Goal: Task Accomplishment & Management: Manage account settings

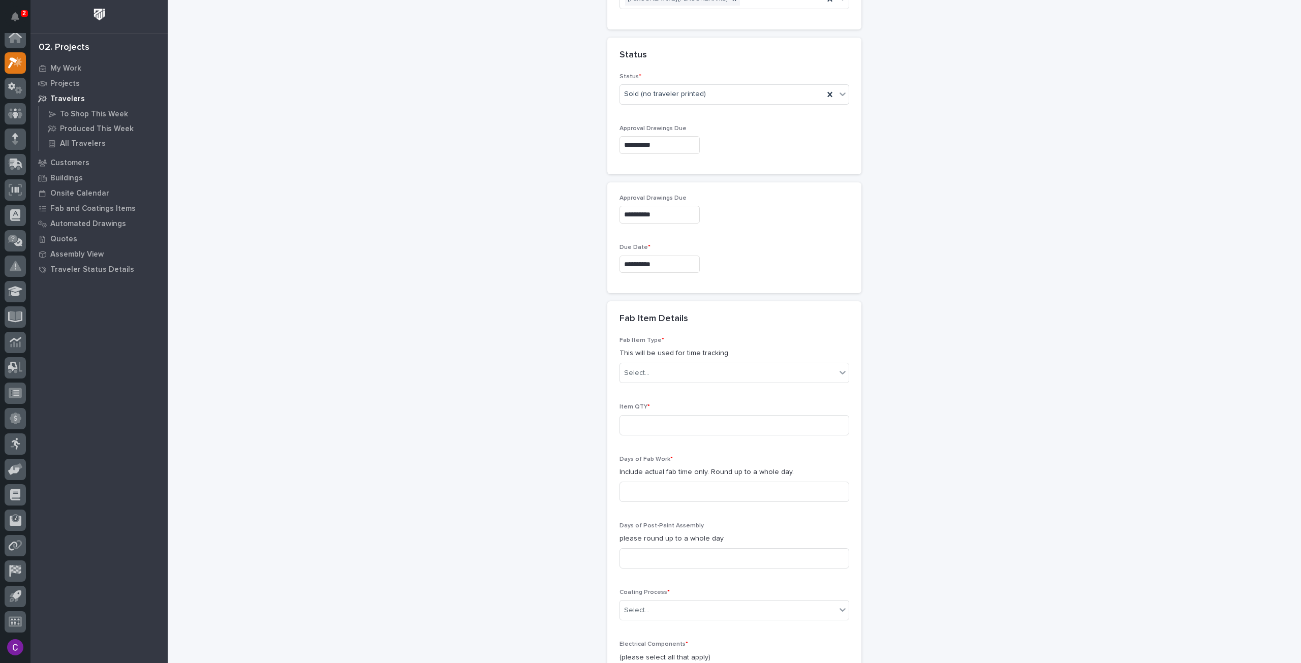
scroll to position [756, 0]
click at [736, 415] on input at bounding box center [735, 421] width 230 height 20
type input "1"
click at [775, 466] on p "Include actual fab time only. Round up to a whole day." at bounding box center [735, 468] width 230 height 11
click at [781, 486] on input at bounding box center [735, 488] width 230 height 20
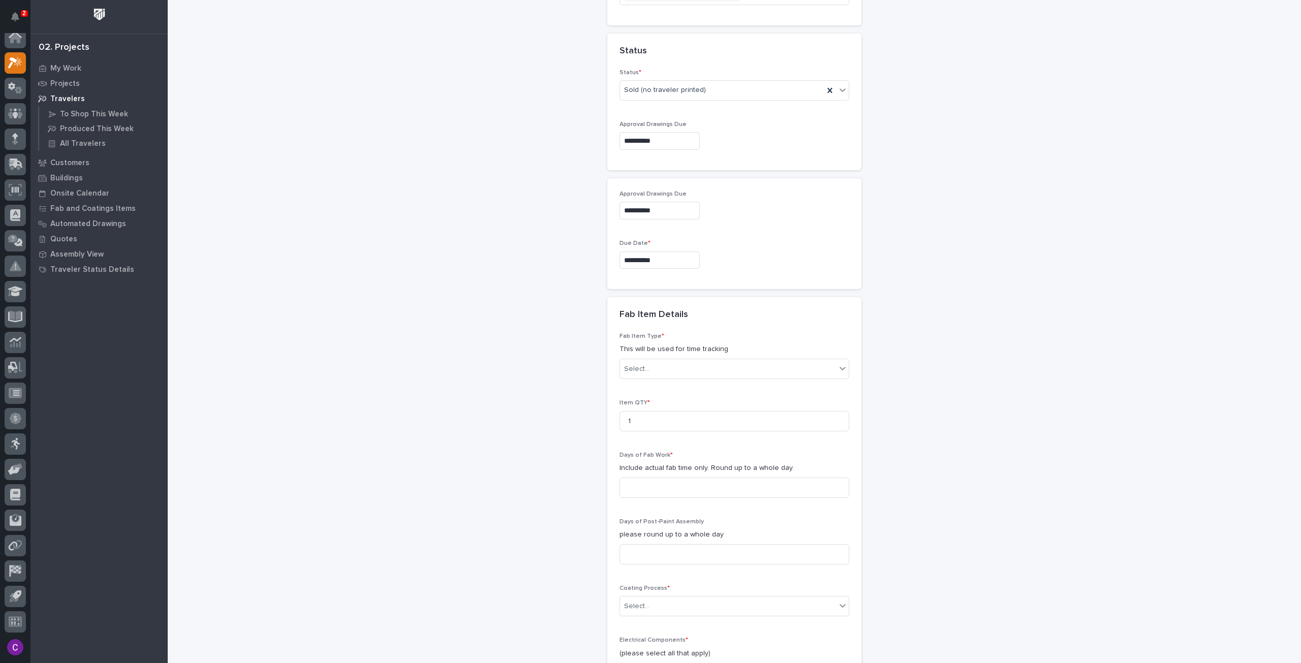
click at [525, 348] on div "**********" at bounding box center [734, 86] width 1019 height 1682
click at [671, 484] on input at bounding box center [735, 488] width 230 height 20
type input "31"
click at [676, 544] on input at bounding box center [735, 554] width 230 height 20
type input "0"
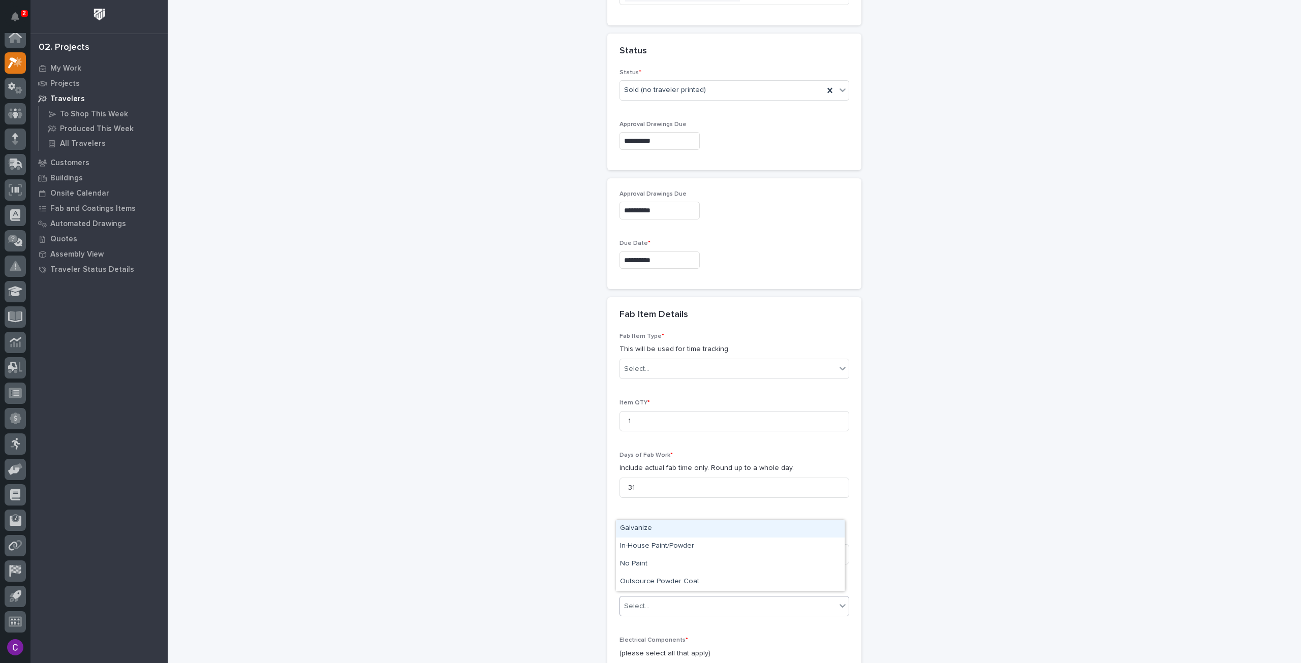
click at [668, 603] on div "Select..." at bounding box center [728, 606] width 216 height 17
click at [712, 603] on div "Select..." at bounding box center [728, 606] width 216 height 17
click at [680, 547] on div "In-House Paint/Powder" at bounding box center [730, 547] width 229 height 18
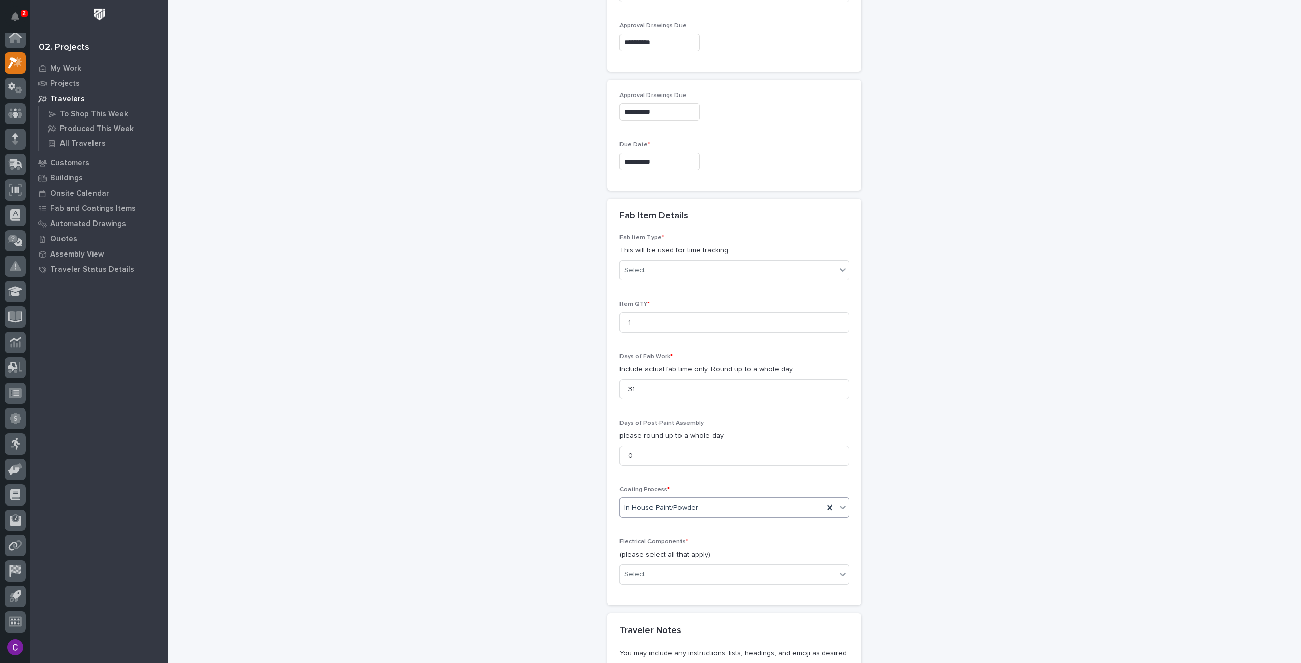
scroll to position [909, 0]
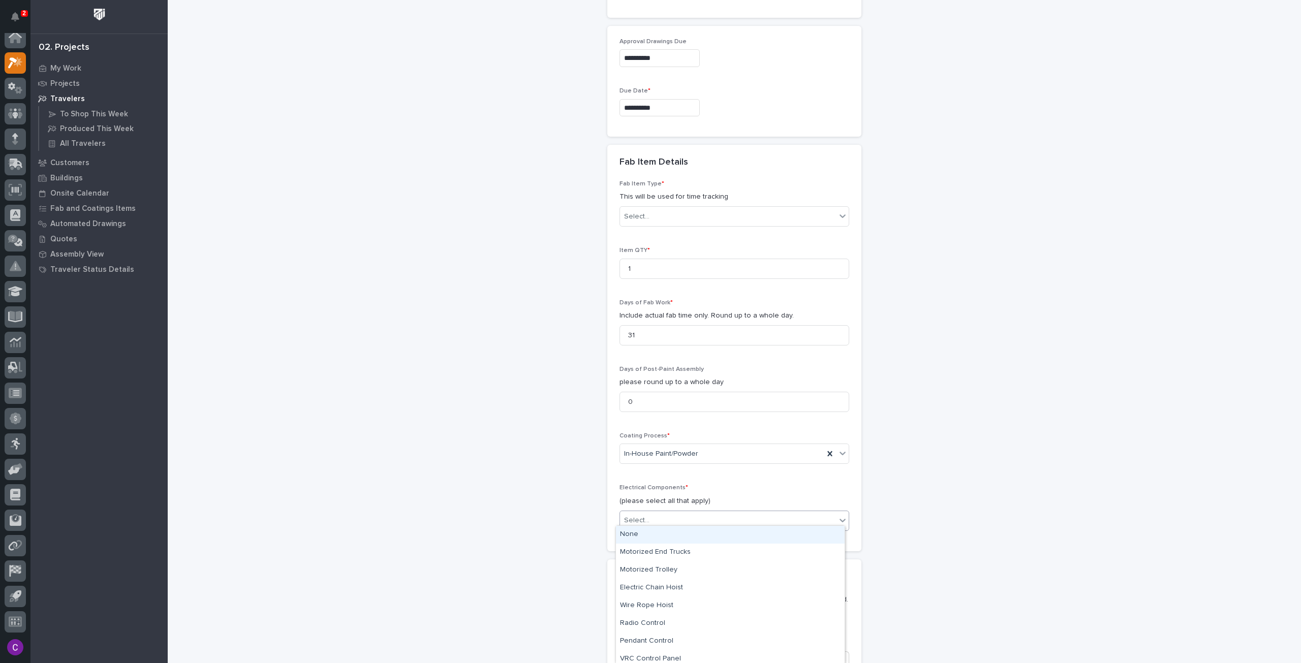
click at [744, 518] on div "Select..." at bounding box center [728, 520] width 216 height 17
click at [735, 538] on div "None" at bounding box center [730, 535] width 229 height 18
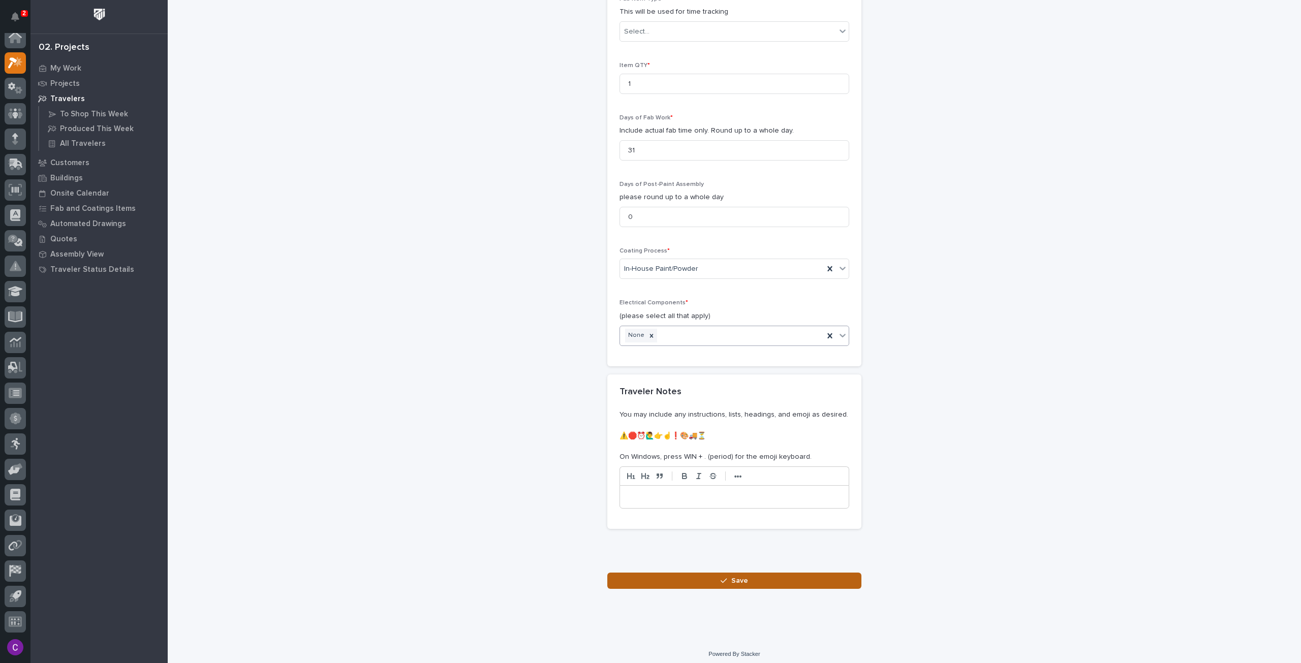
click at [753, 573] on button "Save" at bounding box center [735, 581] width 254 height 16
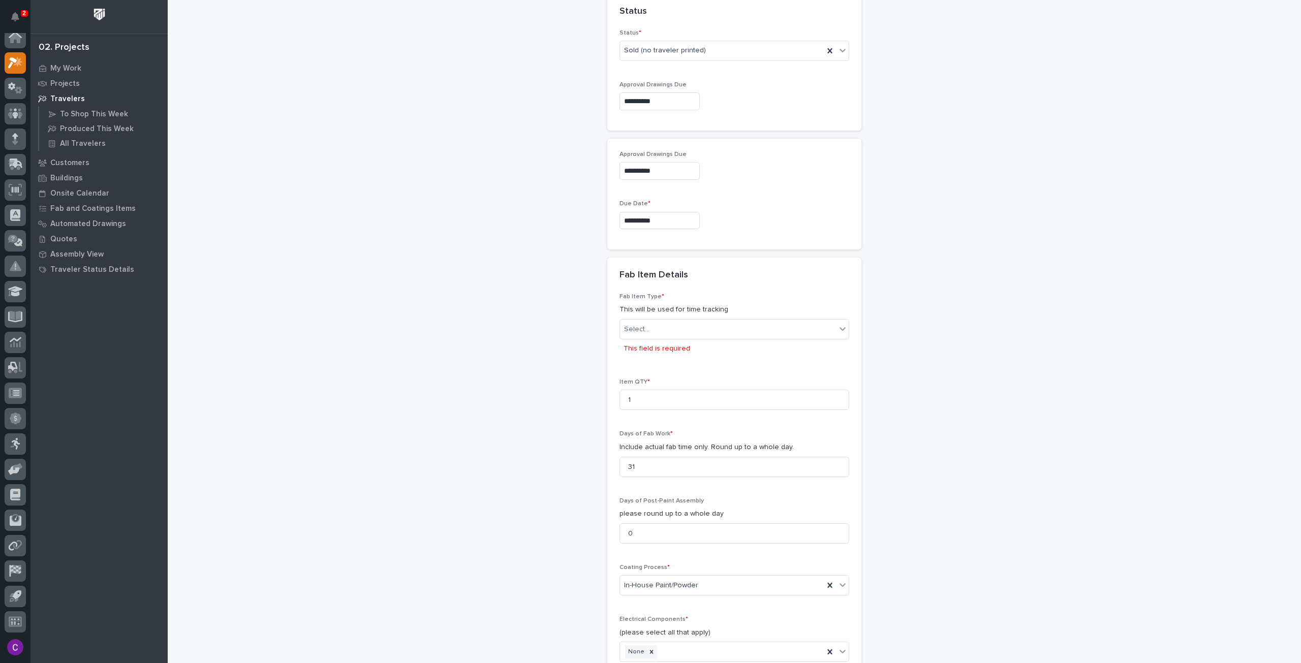
scroll to position [780, 0]
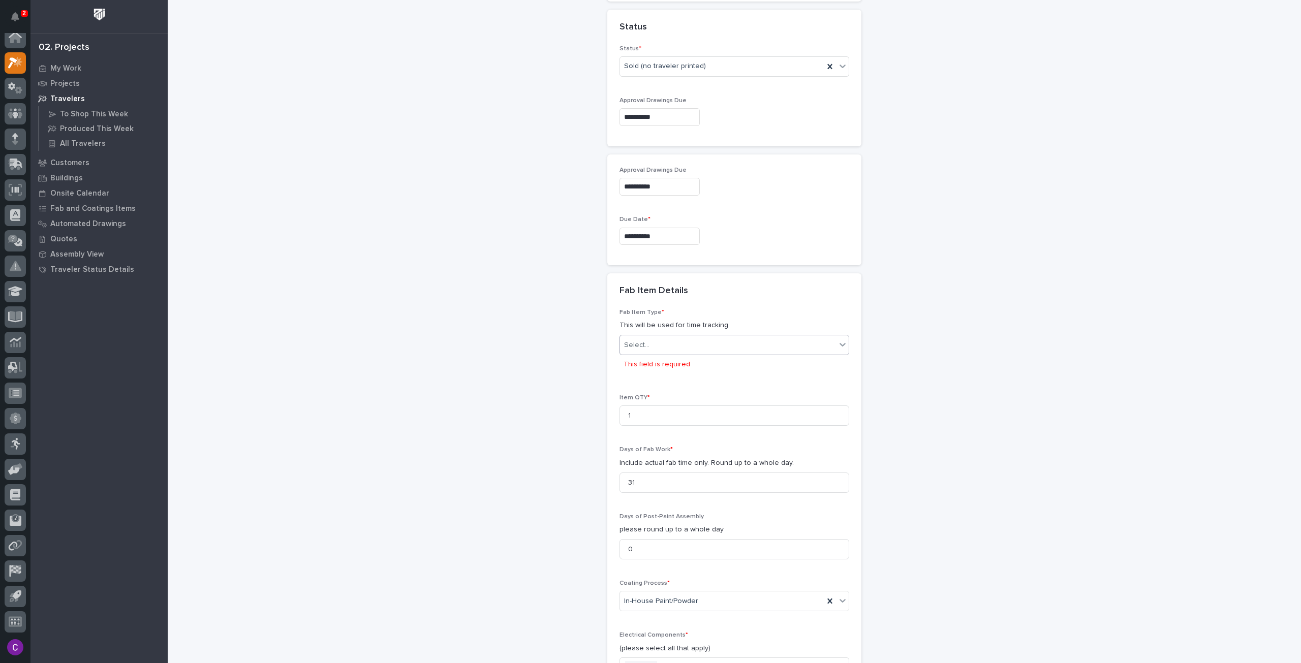
click at [730, 342] on div "Select..." at bounding box center [728, 345] width 216 height 17
click at [703, 403] on div "Stairway - (straight)" at bounding box center [730, 401] width 229 height 18
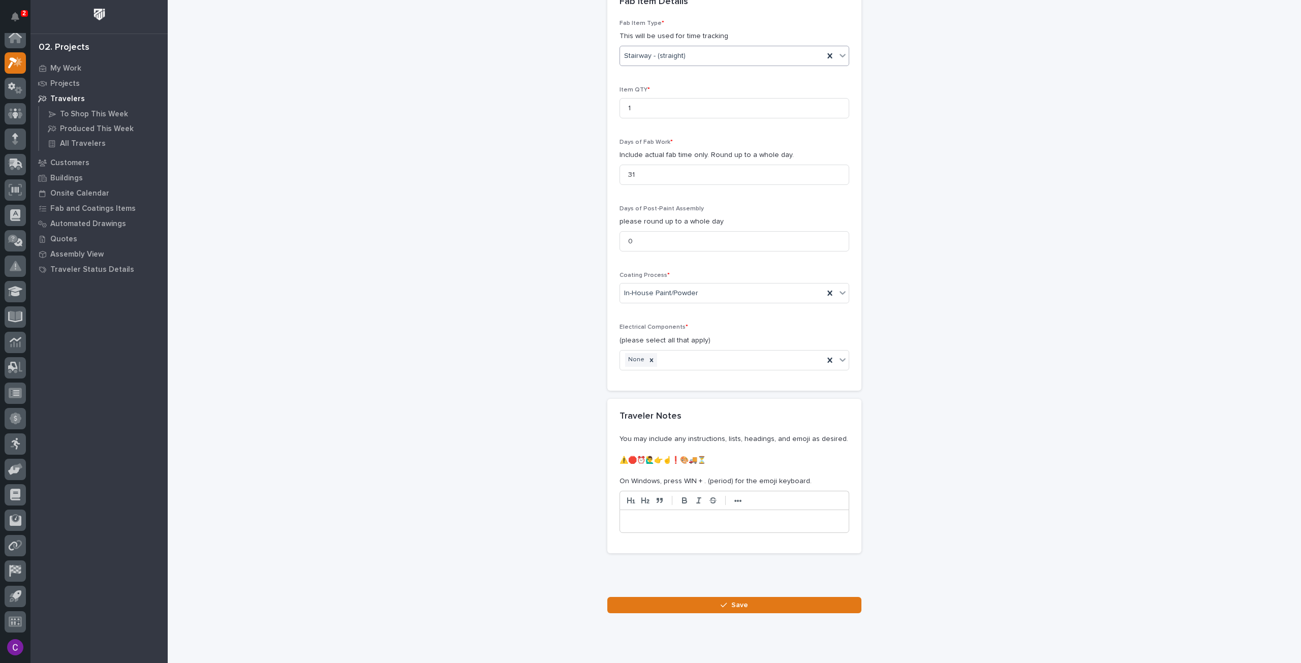
scroll to position [1094, 0]
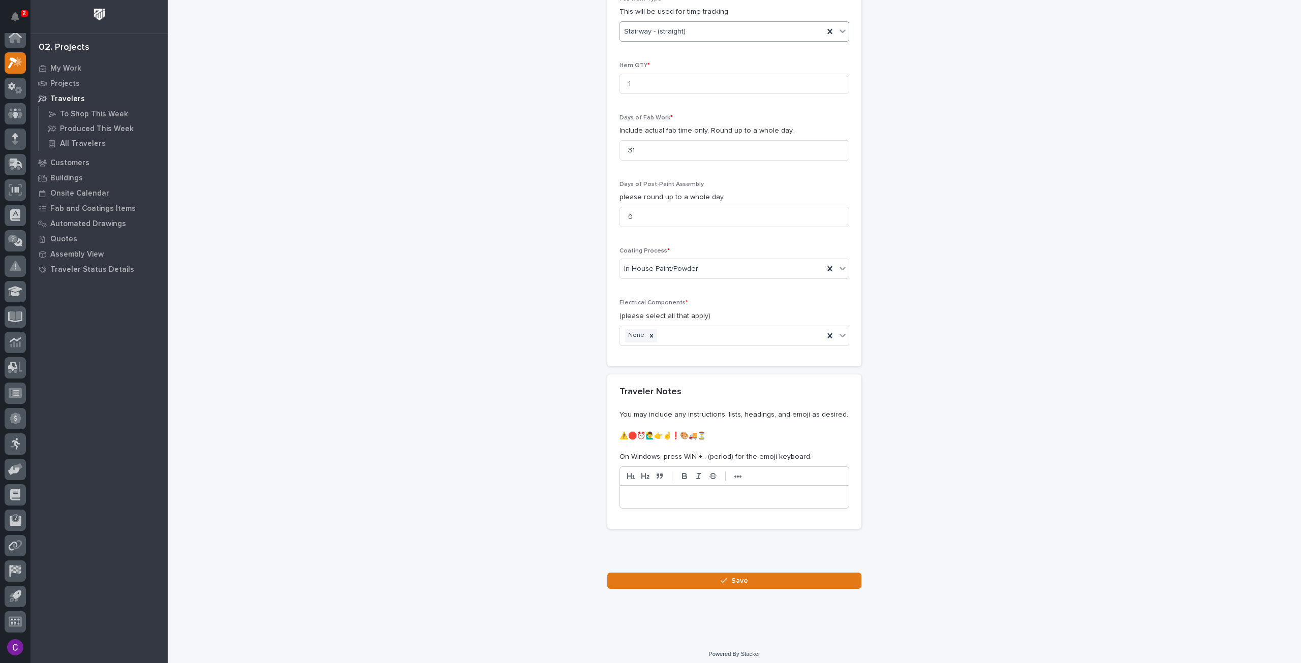
click at [814, 567] on div at bounding box center [735, 560] width 254 height 25
click at [813, 579] on button "Save" at bounding box center [735, 581] width 254 height 16
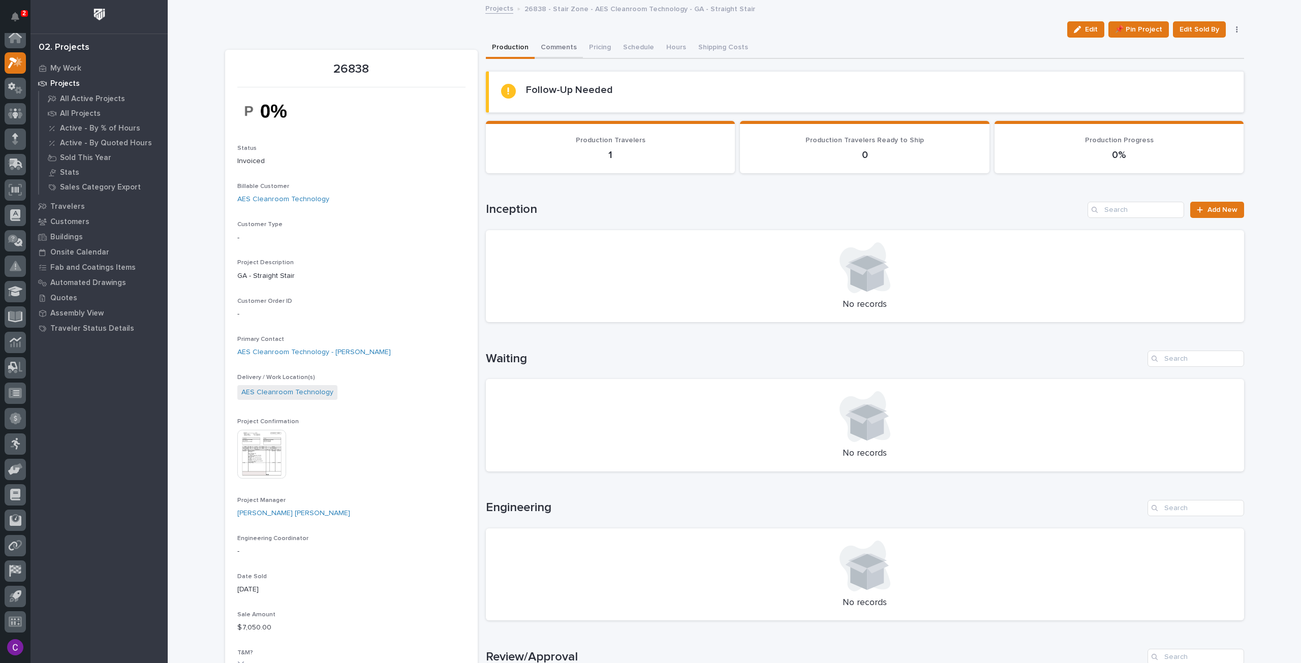
click at [561, 50] on button "Comments" at bounding box center [559, 48] width 48 height 21
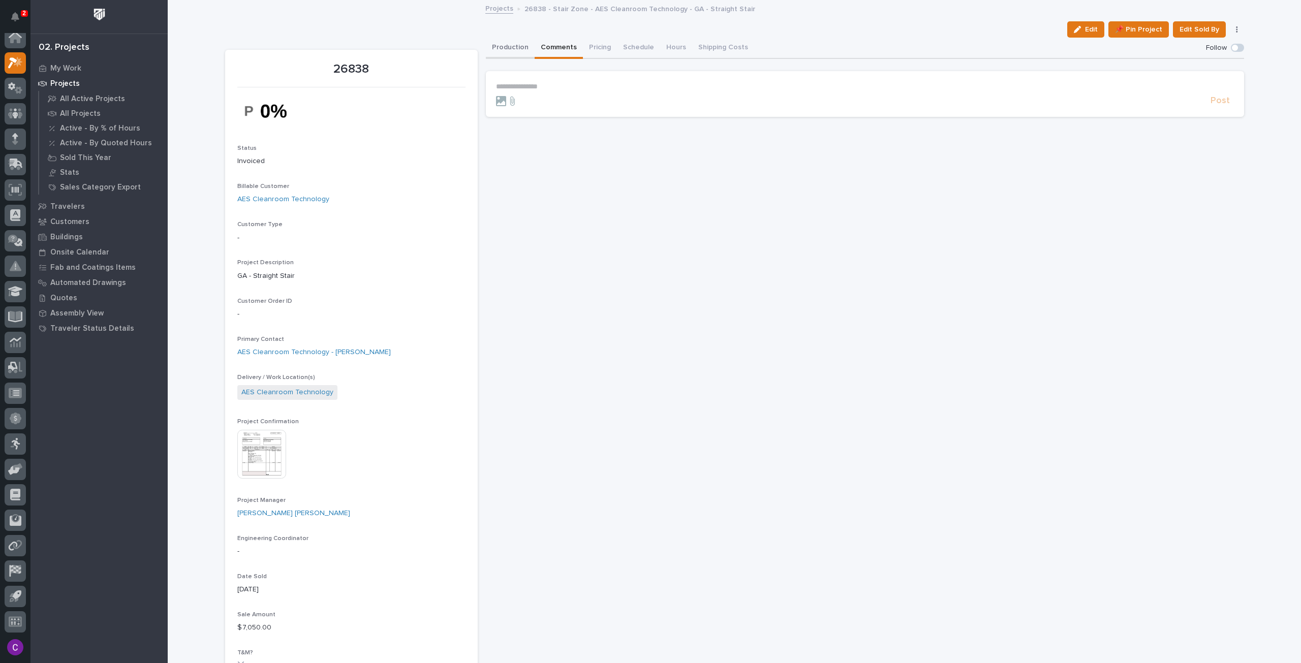
click at [521, 42] on button "Production" at bounding box center [510, 48] width 49 height 21
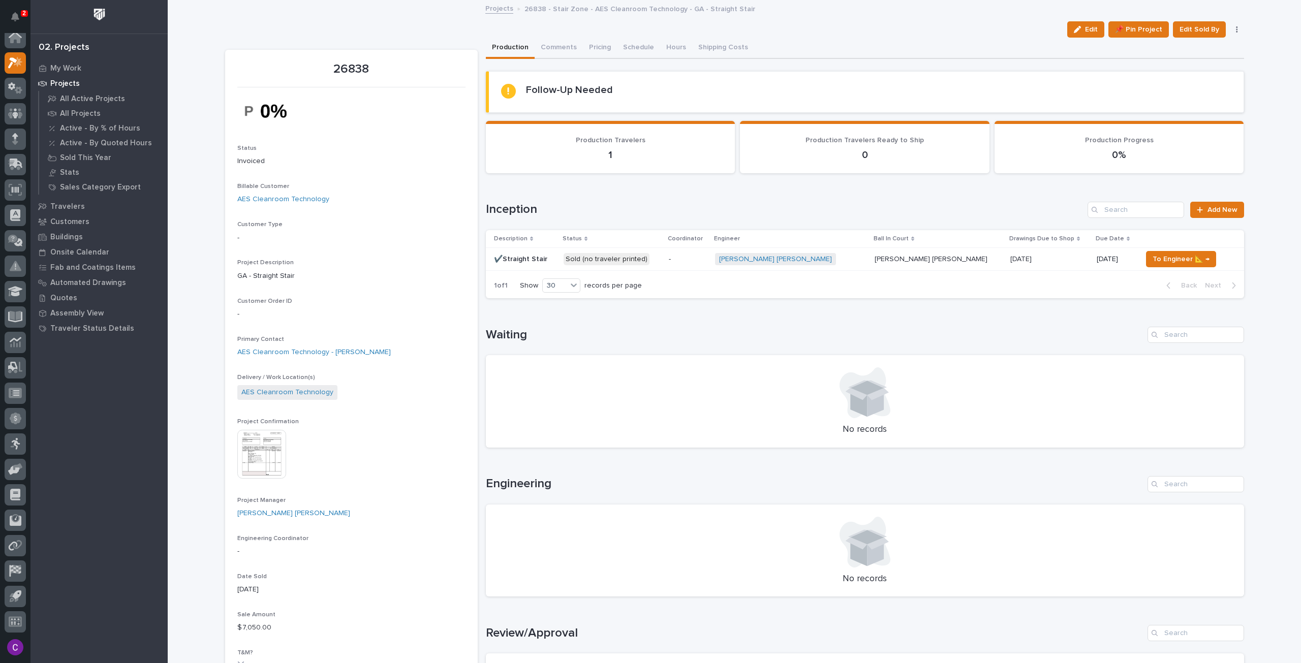
click at [701, 251] on div "-" at bounding box center [688, 259] width 38 height 17
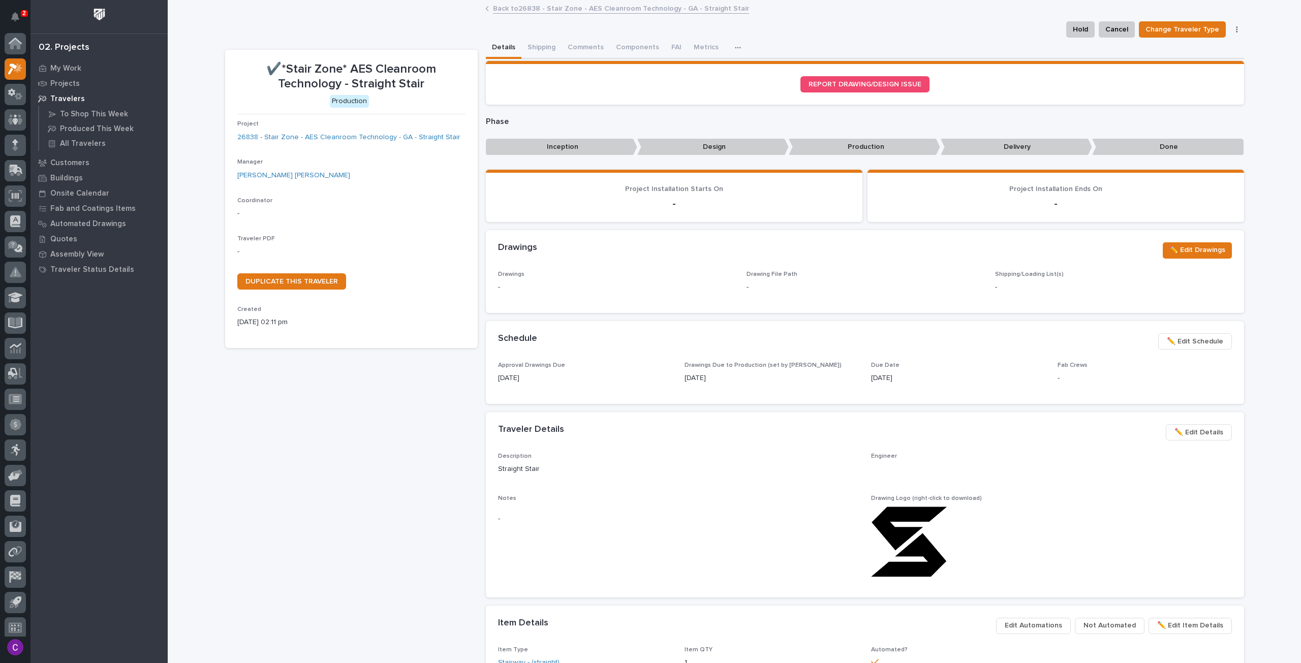
scroll to position [6, 0]
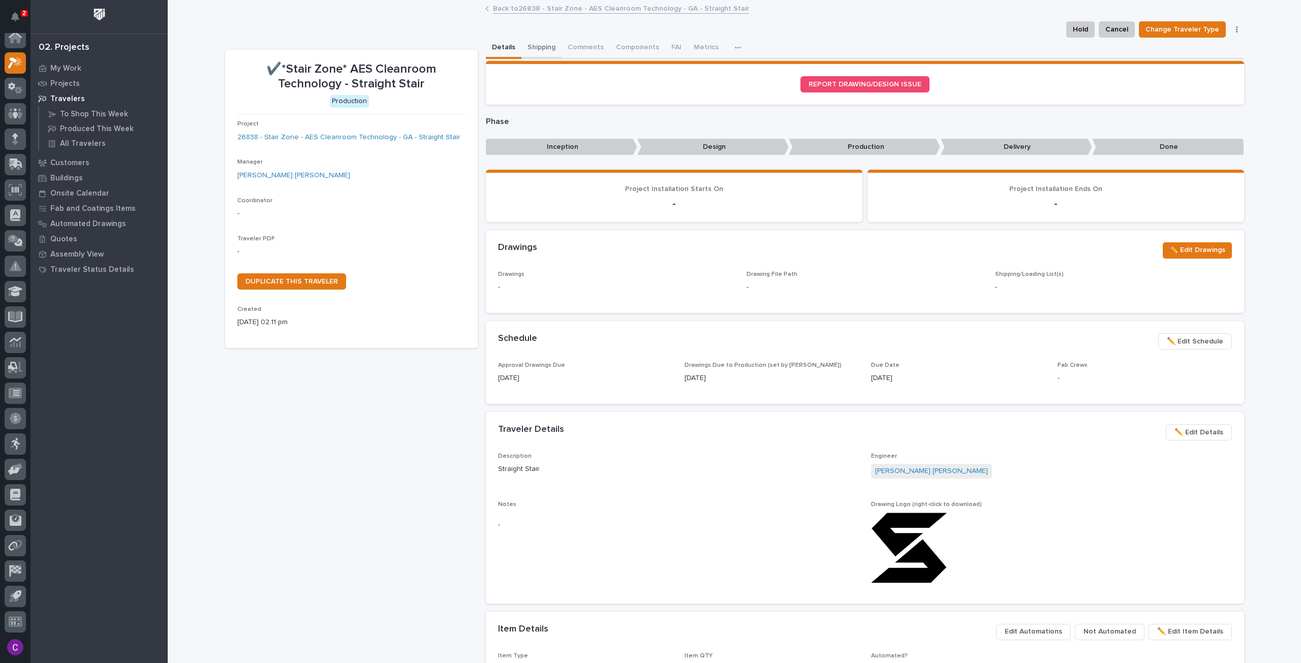
click at [535, 54] on button "Shipping" at bounding box center [542, 48] width 40 height 21
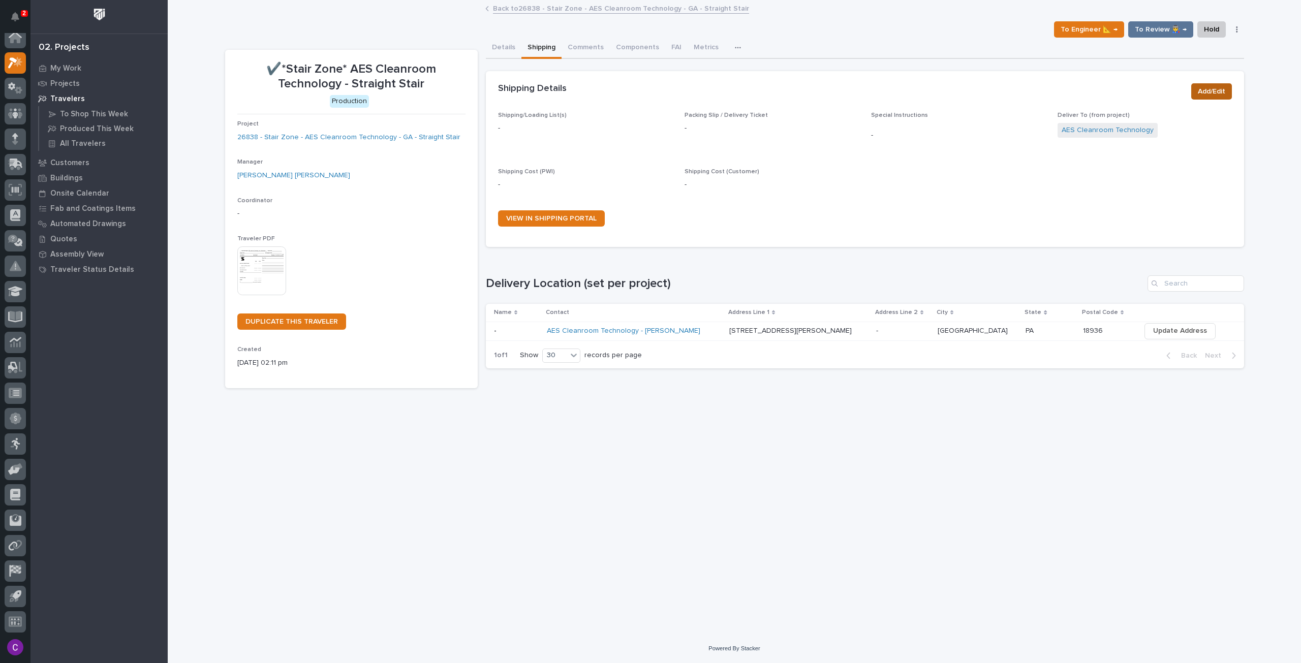
click at [1218, 92] on span "Add/Edit" at bounding box center [1211, 91] width 27 height 12
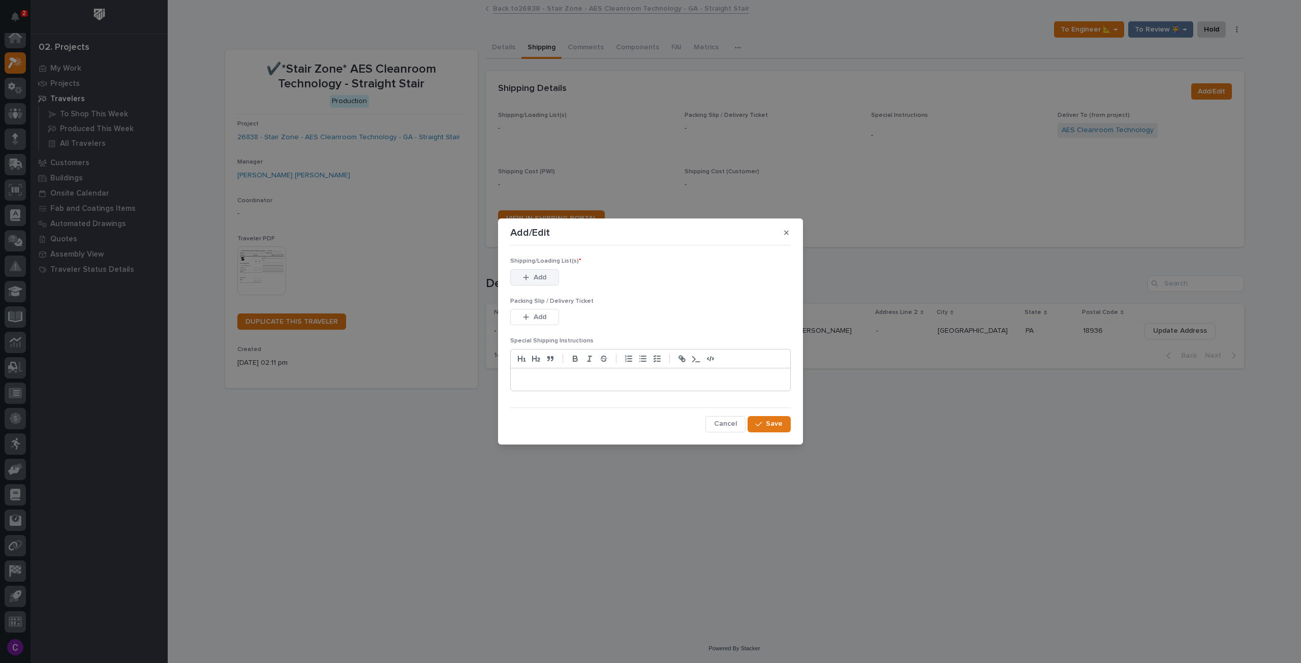
click at [545, 278] on span "Add" at bounding box center [540, 277] width 13 height 9
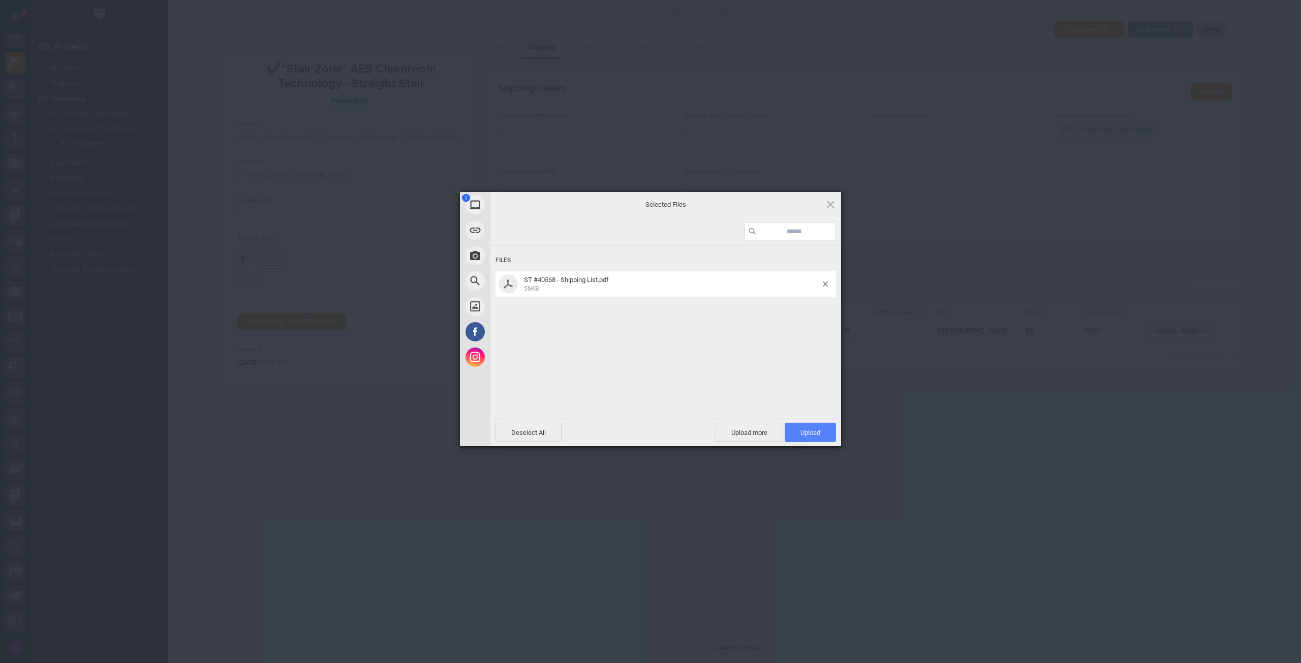
click at [826, 428] on span "Upload 1" at bounding box center [810, 432] width 51 height 19
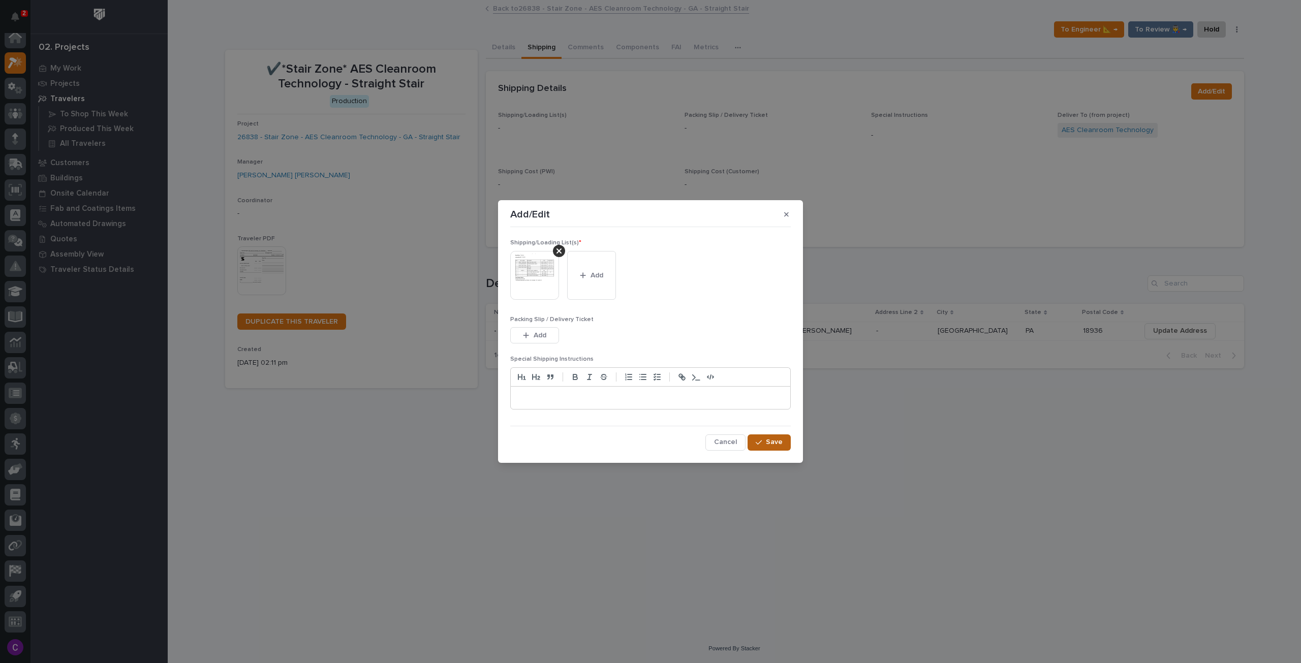
click at [788, 442] on button "Save" at bounding box center [769, 443] width 43 height 16
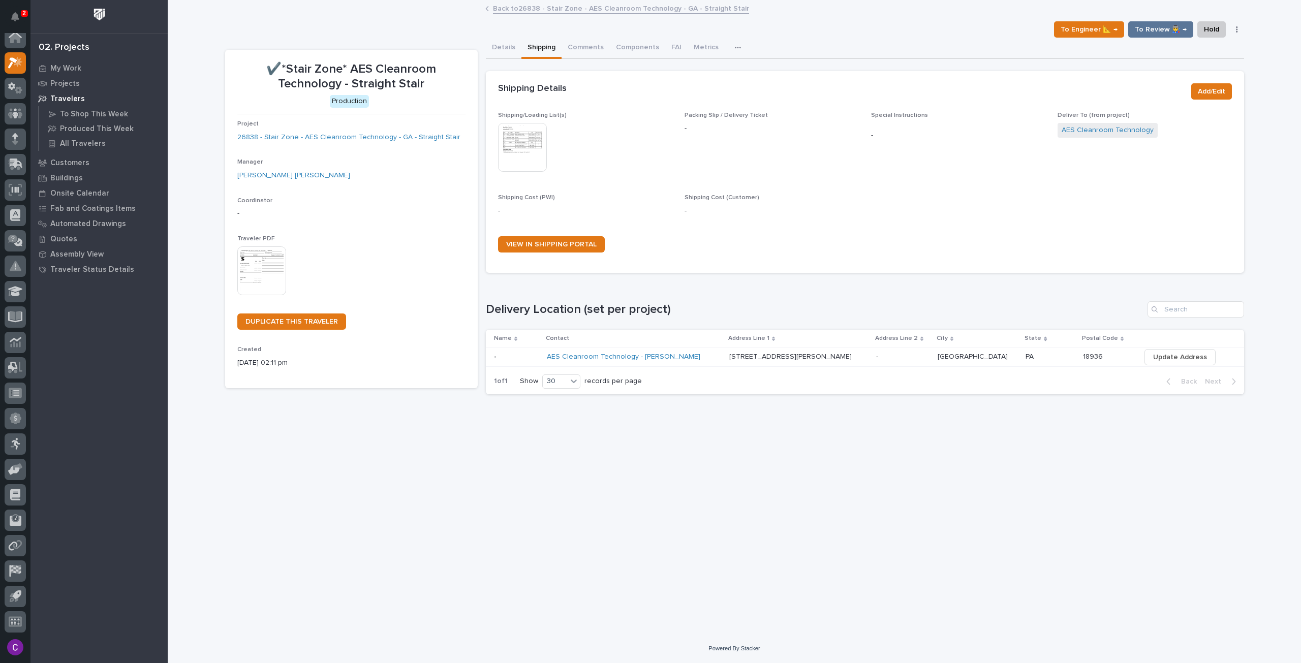
click at [553, 13] on link "Back to 26838 - Stair Zone - AES Cleanroom Technology - GA - Straight Stair" at bounding box center [621, 8] width 256 height 12
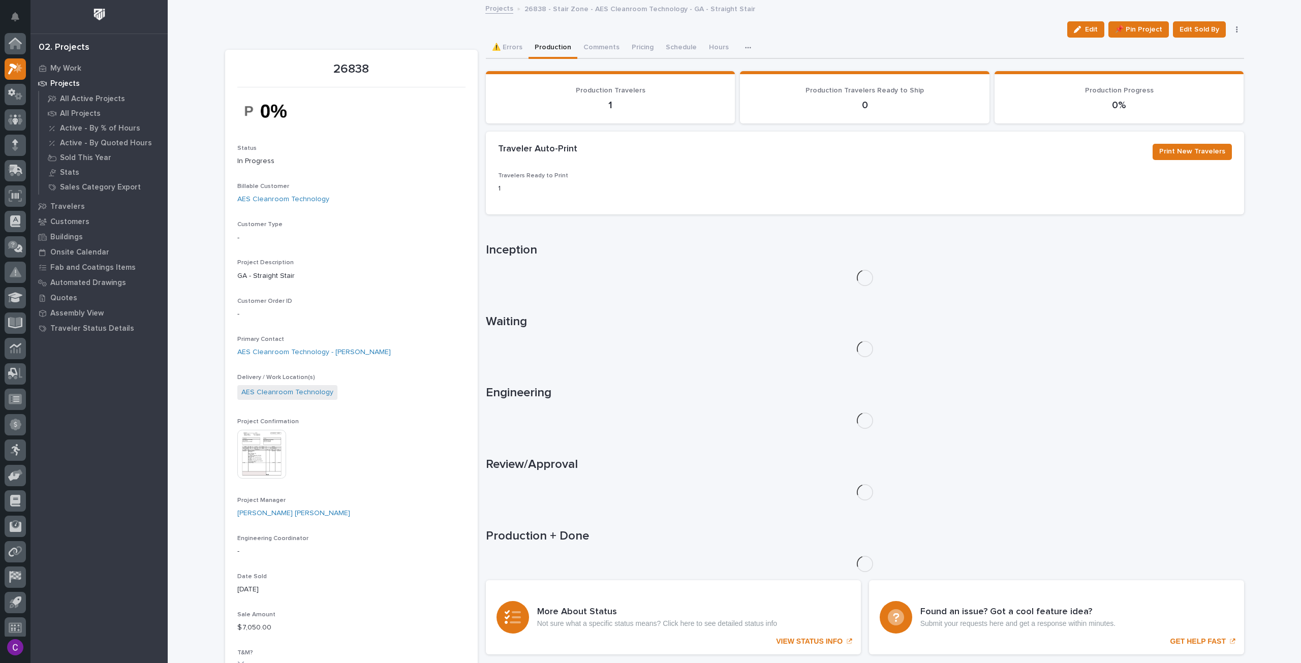
scroll to position [6, 0]
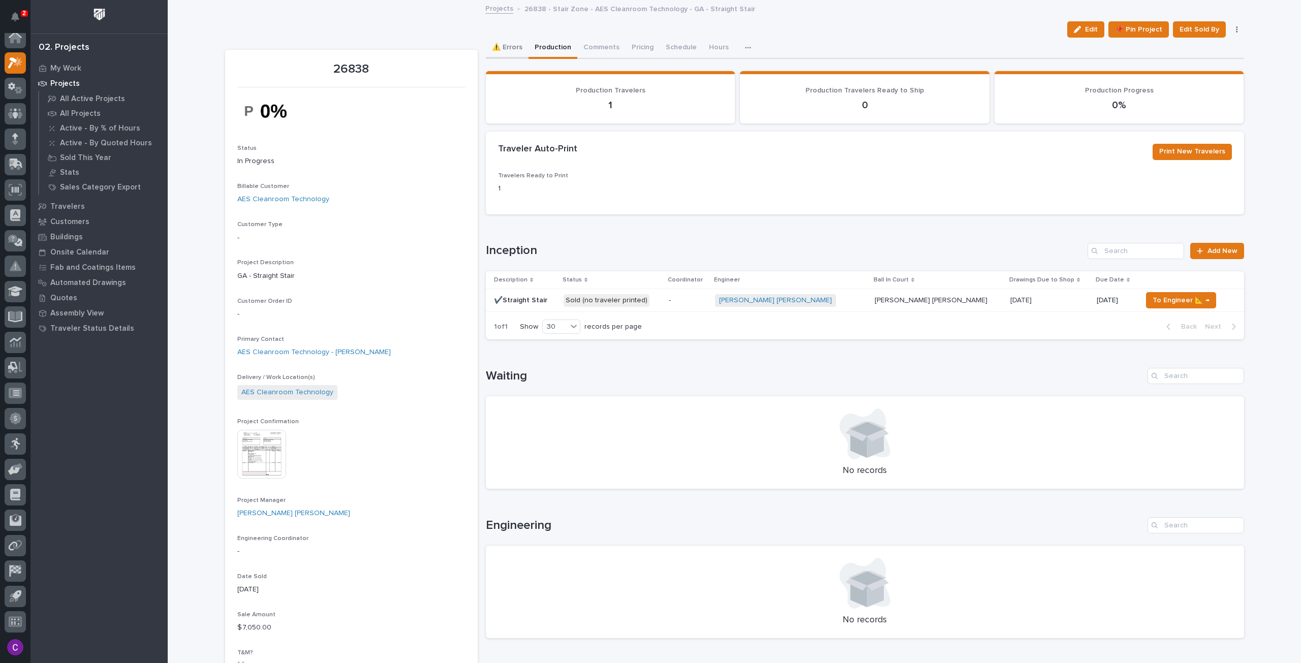
click at [511, 56] on button "⚠️ Errors" at bounding box center [507, 48] width 43 height 21
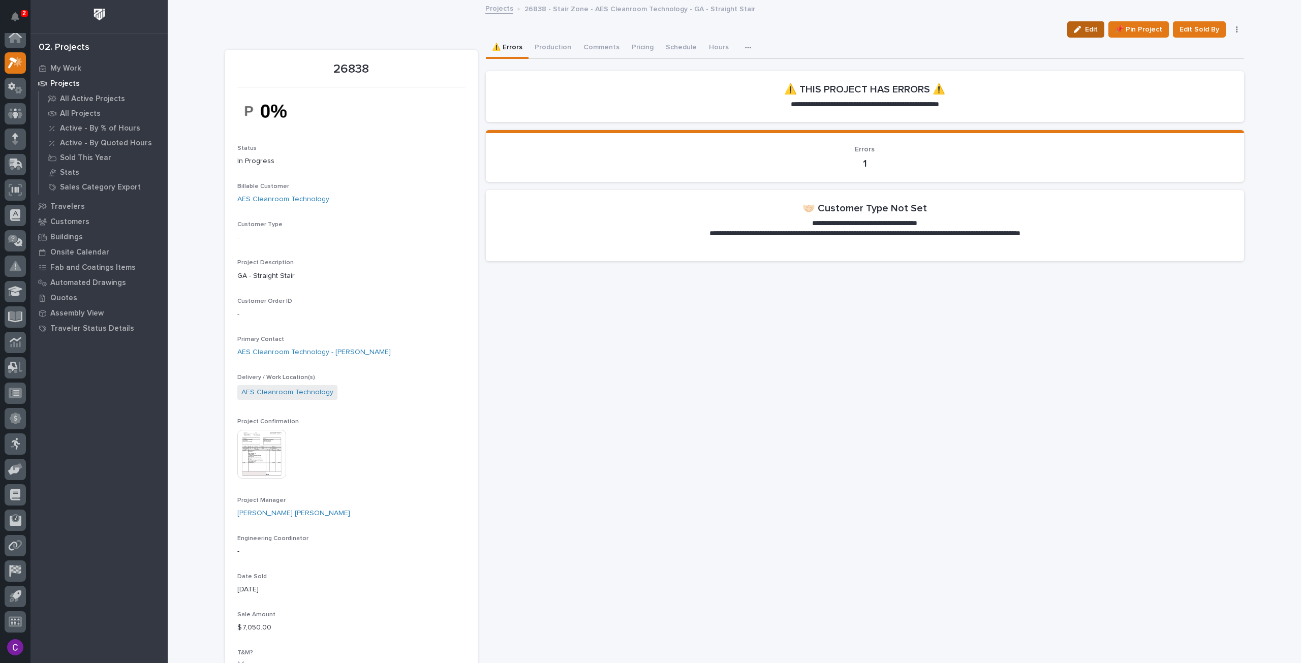
click at [1097, 33] on span "Edit" at bounding box center [1091, 29] width 13 height 9
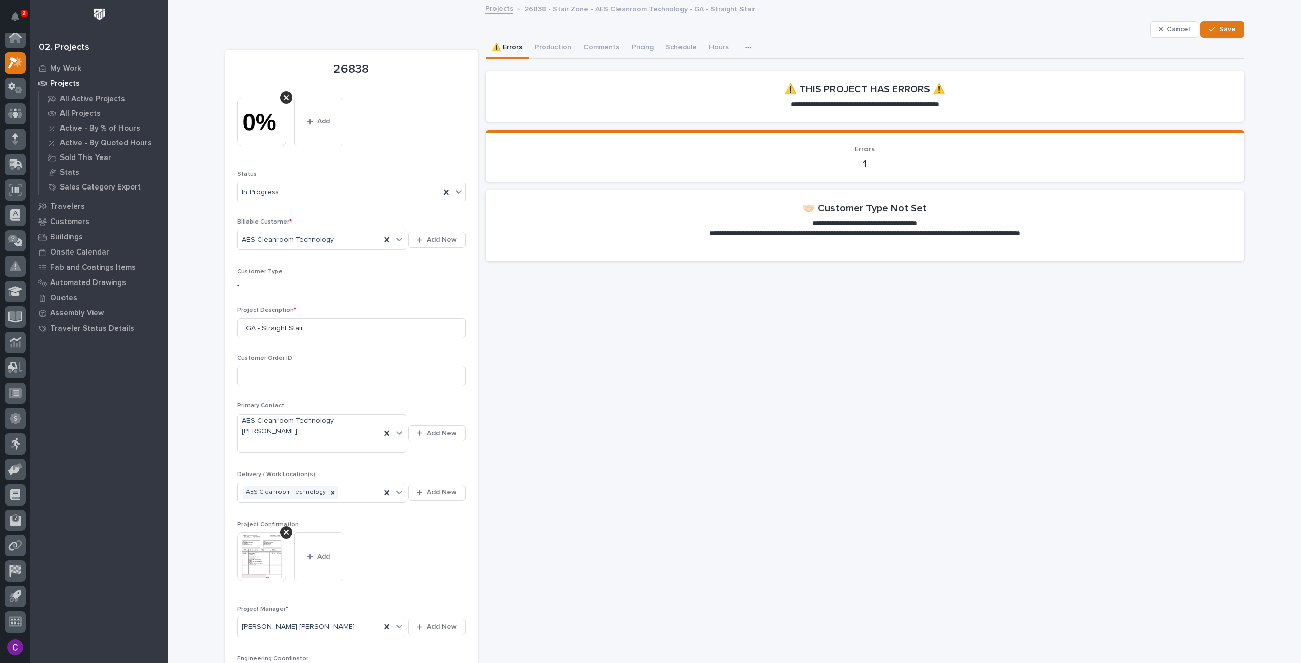
click at [277, 278] on div "-" at bounding box center [351, 284] width 228 height 13
click at [270, 276] on div "Customer Type -" at bounding box center [351, 283] width 228 height 30
drag, startPoint x: 255, startPoint y: 280, endPoint x: 220, endPoint y: 274, distance: 35.0
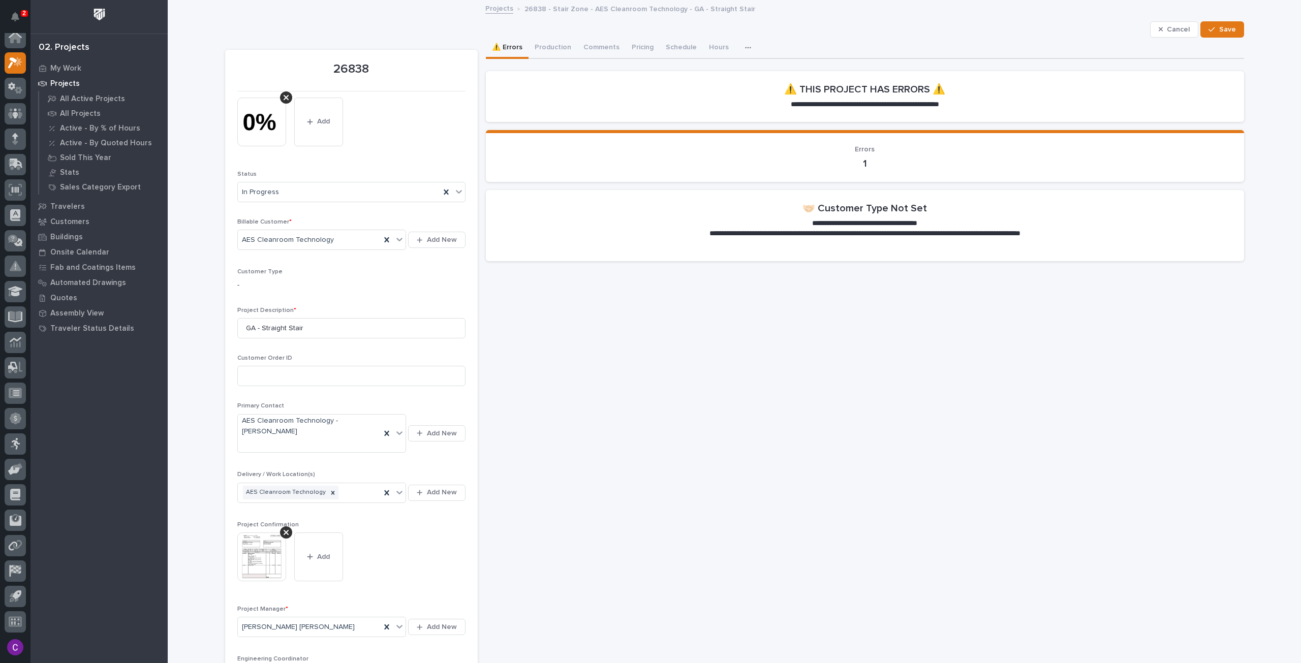
click at [1209, 26] on icon "button" at bounding box center [1212, 29] width 6 height 7
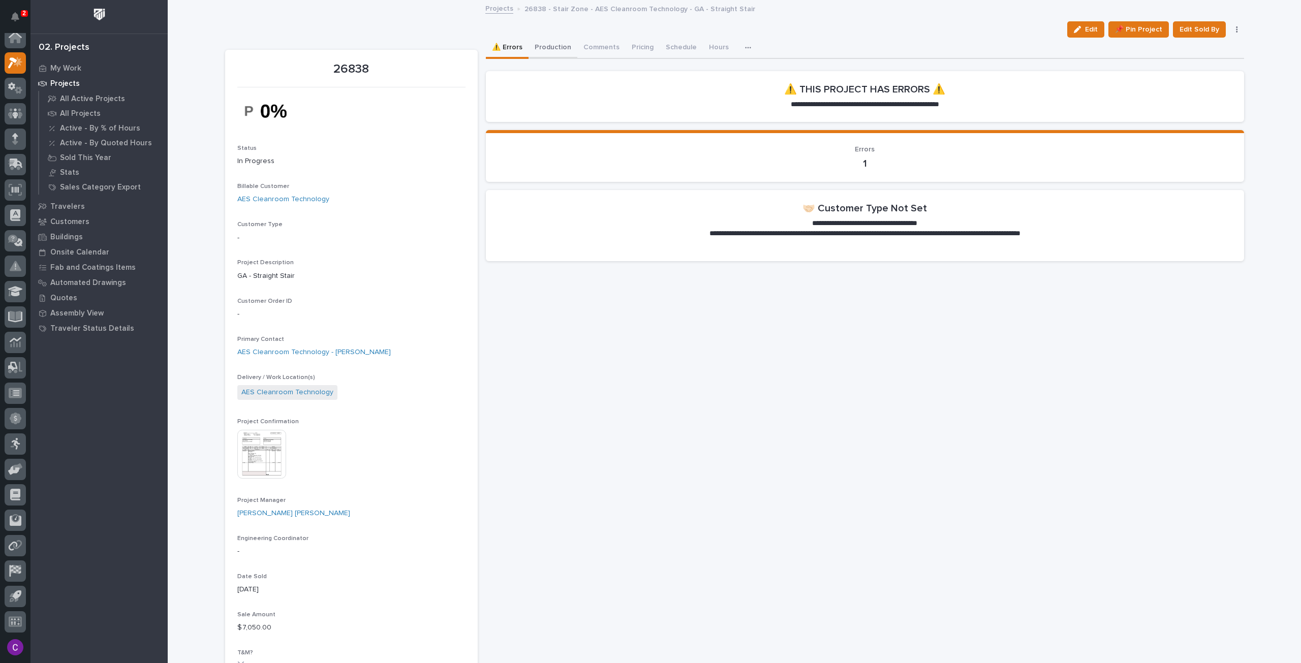
click at [545, 50] on button "Production" at bounding box center [553, 48] width 49 height 21
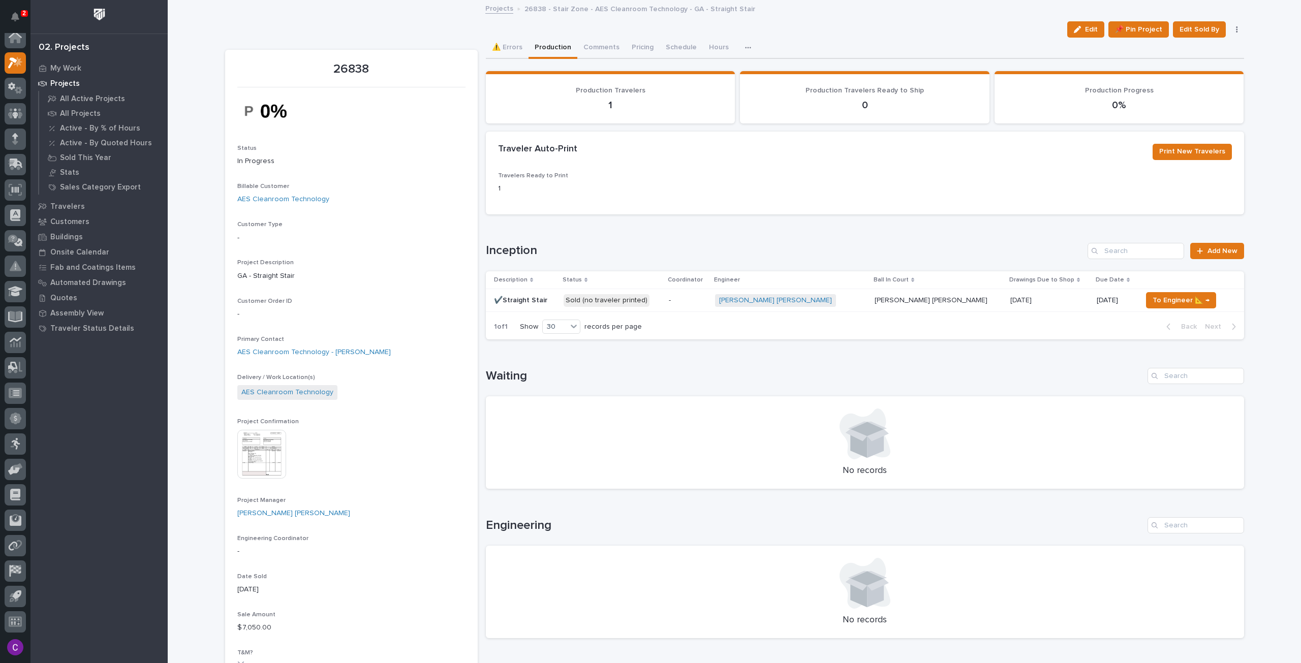
click at [661, 299] on p "Sold (no traveler printed)" at bounding box center [613, 300] width 98 height 13
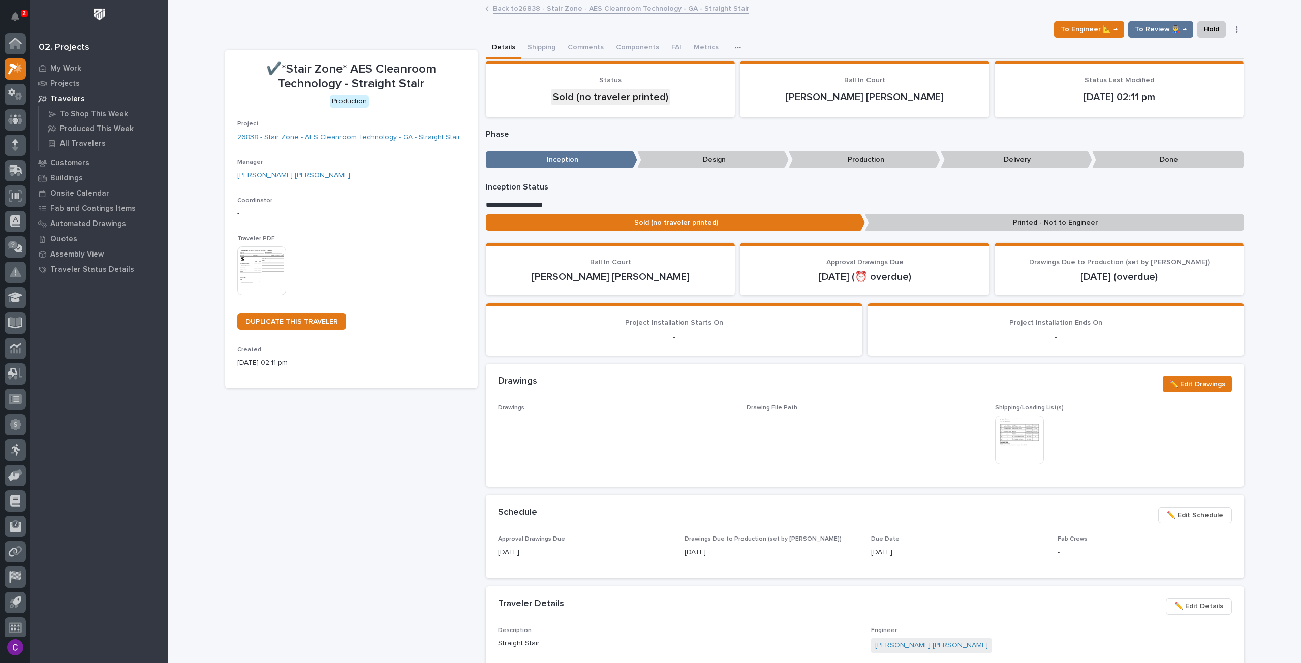
scroll to position [6, 0]
click at [237, 275] on img at bounding box center [261, 271] width 49 height 49
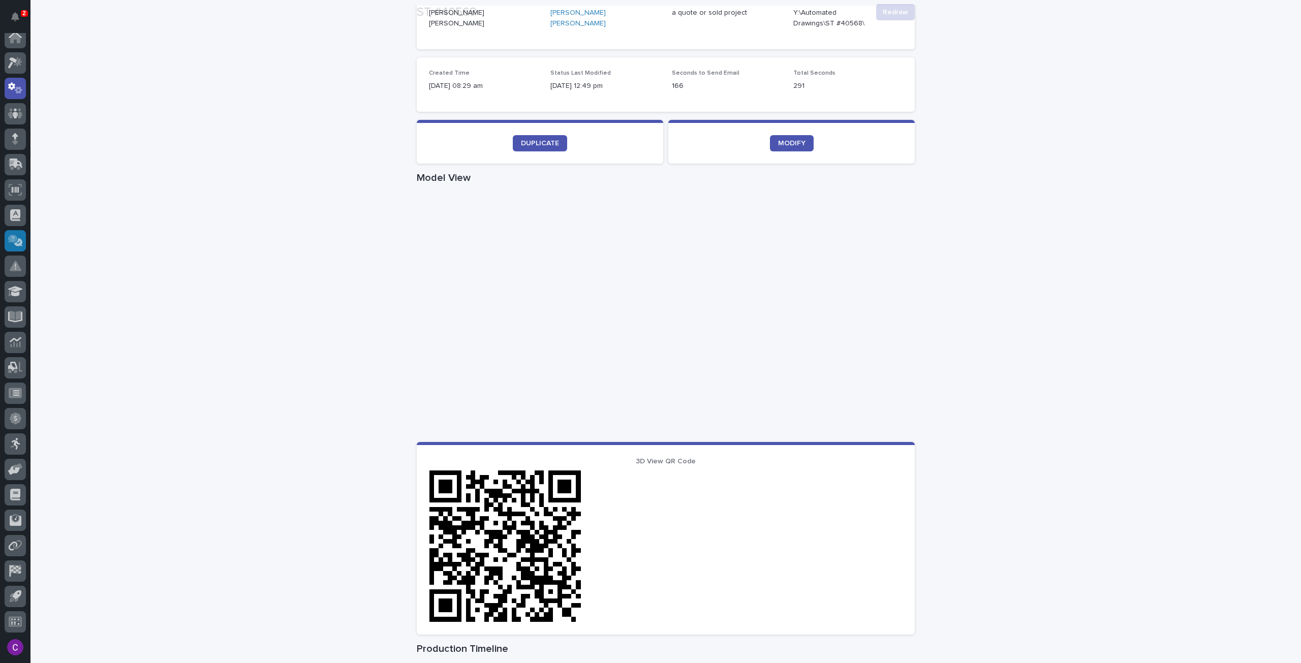
scroll to position [458, 0]
